Goal: Transaction & Acquisition: Purchase product/service

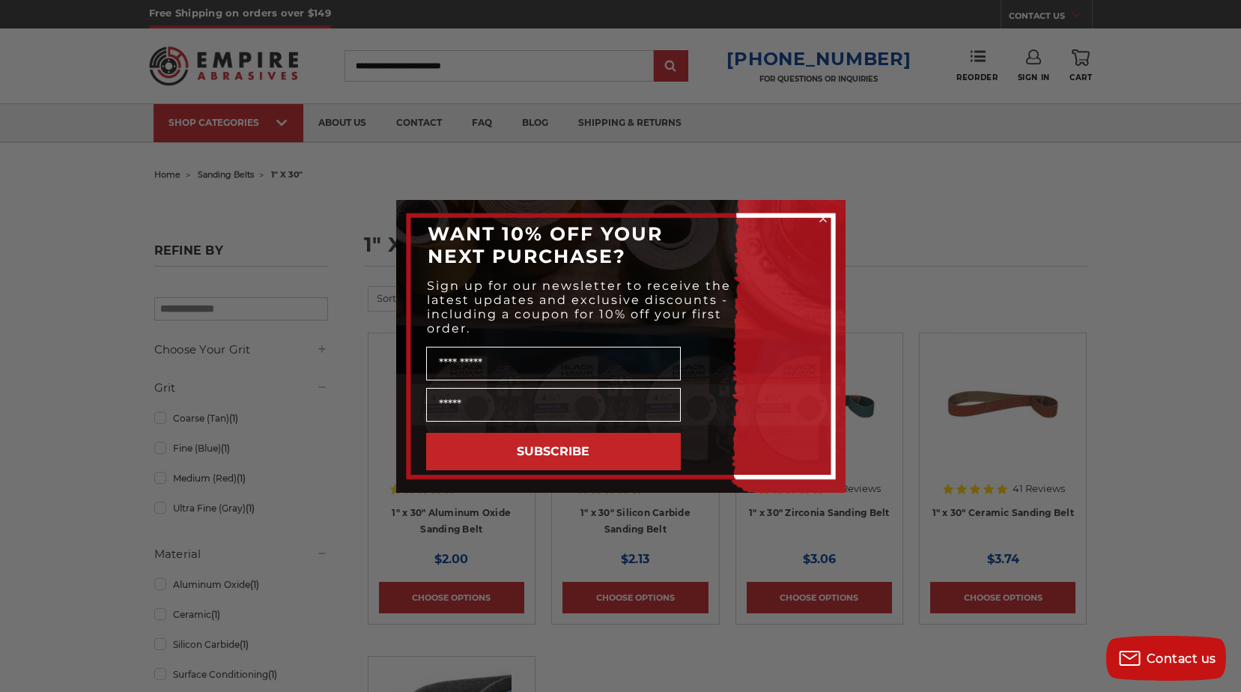
click at [395, 65] on div "Close dialog WANT 10% OFF YOUR NEXT PURCHASE? Sign up for our newsletter to rec…" at bounding box center [620, 346] width 1241 height 692
click at [967, 182] on div "Close dialog WANT 10% OFF YOUR NEXT PURCHASE? Sign up for our newsletter to rec…" at bounding box center [620, 346] width 1241 height 692
drag, startPoint x: 88, startPoint y: 141, endPoint x: 92, endPoint y: 204, distance: 63.1
click at [88, 153] on div "Close dialog WANT 10% OFF YOUR NEXT PURCHASE? Sign up for our newsletter to rec…" at bounding box center [620, 346] width 1241 height 692
click at [821, 215] on circle "Close dialog" at bounding box center [822, 218] width 14 height 14
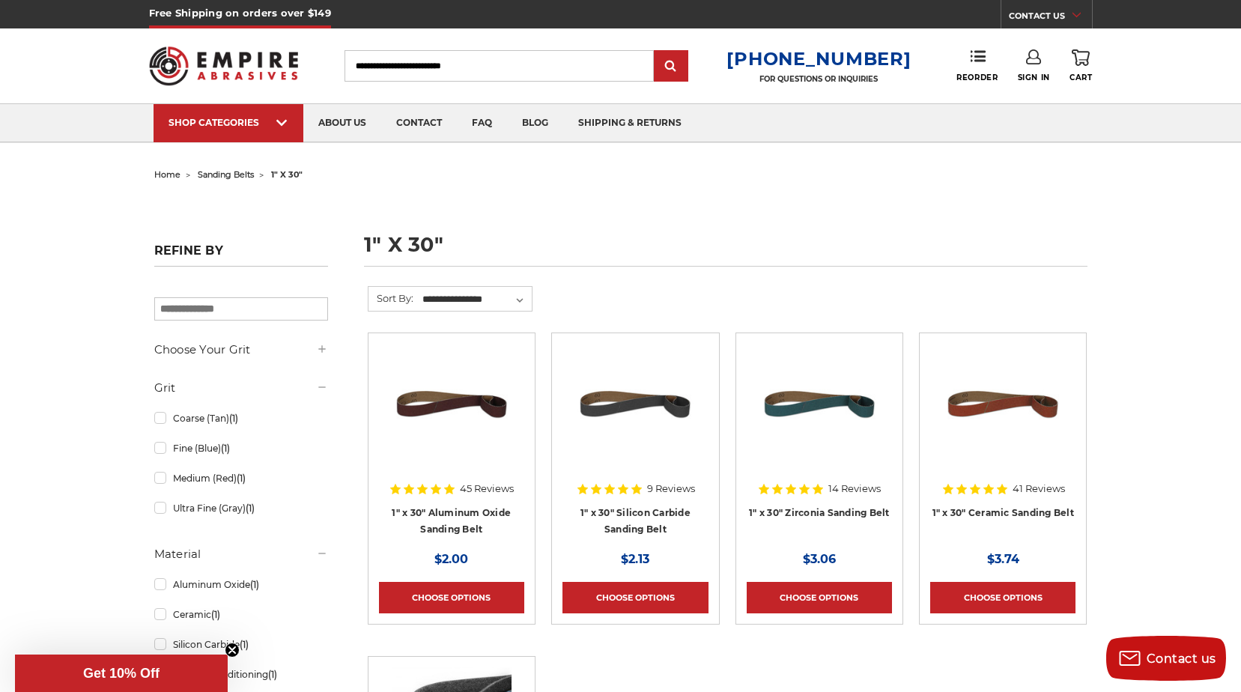
click at [394, 64] on input "Search" at bounding box center [498, 65] width 309 height 31
type input "*******"
click at [678, 71] on input "submit" at bounding box center [671, 67] width 30 height 30
